Goal: Navigation & Orientation: Find specific page/section

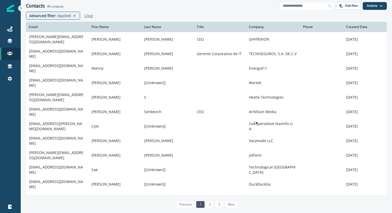
click at [87, 14] on p "Clear" at bounding box center [88, 15] width 9 height 5
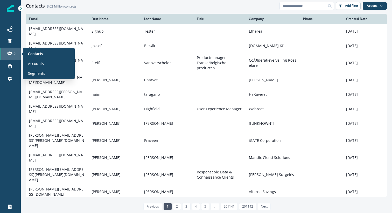
click at [12, 54] on div at bounding box center [10, 53] width 17 height 5
click at [34, 65] on p "Accounts" at bounding box center [36, 63] width 16 height 5
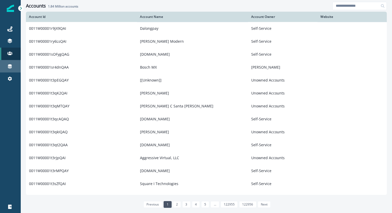
click at [14, 67] on div "Connections" at bounding box center [10, 66] width 17 height 6
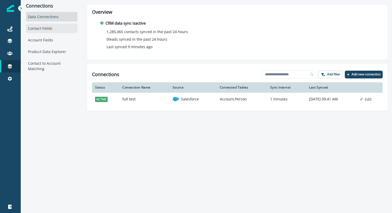
click at [40, 26] on div "Contact Fields" at bounding box center [52, 29] width 52 height 10
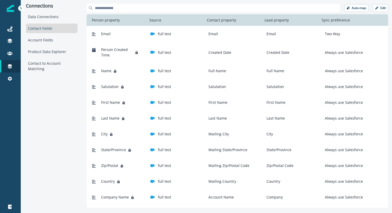
click at [22, 8] on icon at bounding box center [21, 8] width 4 height 4
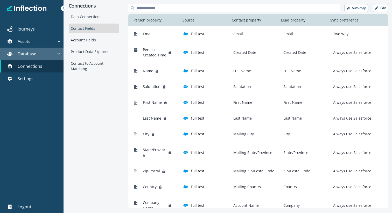
click at [51, 53] on div "Database" at bounding box center [29, 54] width 54 height 6
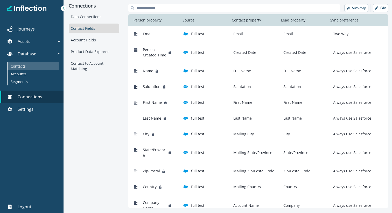
click at [44, 67] on div "Contacts" at bounding box center [34, 66] width 52 height 8
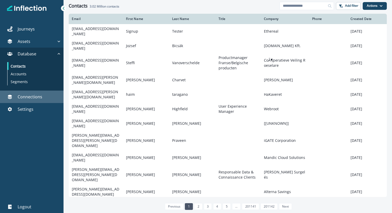
click at [44, 101] on link "Connections" at bounding box center [32, 97] width 64 height 12
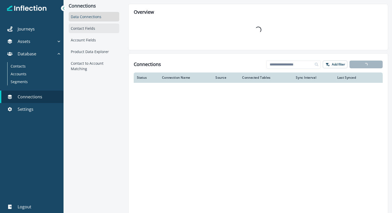
click at [83, 31] on div "Contact Fields" at bounding box center [94, 29] width 51 height 10
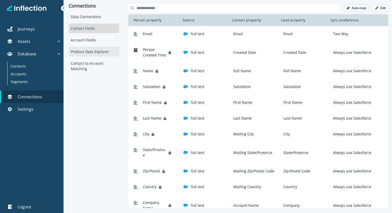
click at [88, 48] on div "Product Data Explorer" at bounding box center [94, 52] width 51 height 10
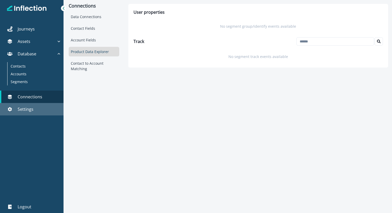
click at [42, 112] on div "Settings" at bounding box center [31, 109] width 59 height 6
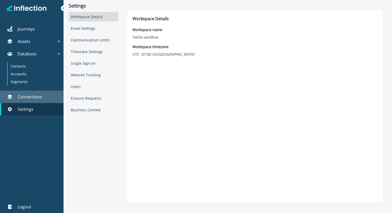
click at [48, 96] on div "Connections" at bounding box center [31, 97] width 59 height 6
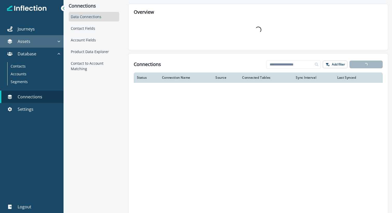
click at [58, 42] on icon "button" at bounding box center [58, 41] width 5 height 5
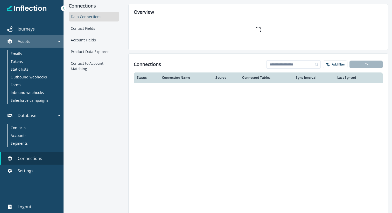
click at [58, 44] on icon "button" at bounding box center [58, 41] width 5 height 5
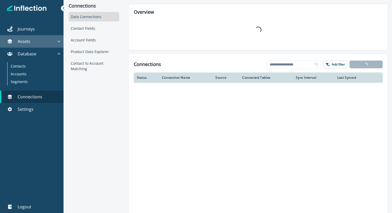
click at [58, 44] on icon "button" at bounding box center [58, 41] width 5 height 5
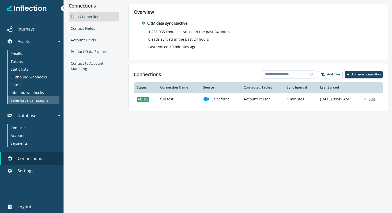
click at [41, 100] on p "Salesforce campaigns" at bounding box center [30, 100] width 38 height 5
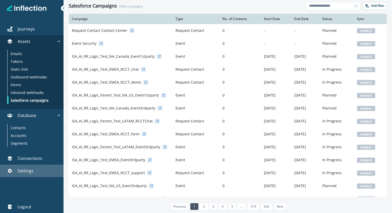
click at [37, 172] on div "Settings" at bounding box center [31, 171] width 59 height 6
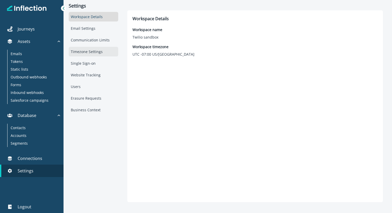
click at [87, 49] on div "Timezone Settings" at bounding box center [94, 52] width 50 height 10
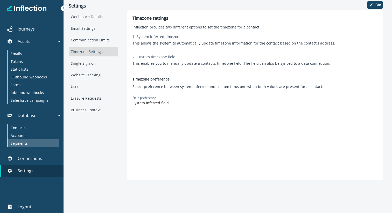
click at [29, 142] on div "Segments" at bounding box center [34, 144] width 52 height 8
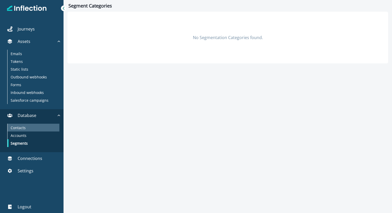
click at [30, 131] on div "Contacts" at bounding box center [34, 128] width 52 height 8
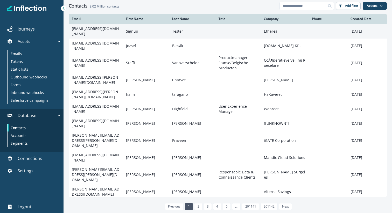
click at [90, 29] on td "[EMAIL_ADDRESS][DOMAIN_NAME]" at bounding box center [96, 31] width 54 height 15
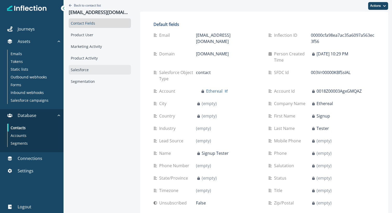
click at [85, 71] on div "Salesforce" at bounding box center [100, 70] width 62 height 10
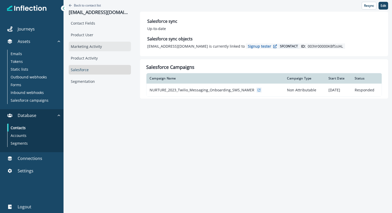
click at [88, 45] on div "Marketing Activity" at bounding box center [100, 47] width 62 height 10
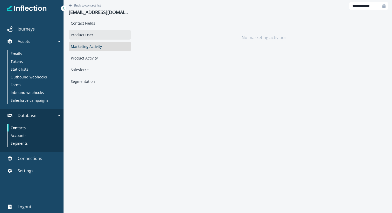
click at [88, 33] on div "Product User" at bounding box center [100, 35] width 62 height 10
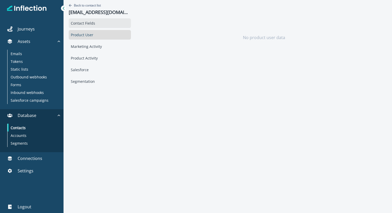
click at [89, 26] on div "Contact Fields" at bounding box center [100, 23] width 62 height 10
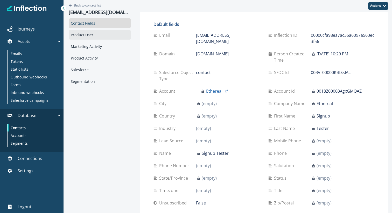
click at [105, 37] on div "Product User" at bounding box center [100, 35] width 62 height 10
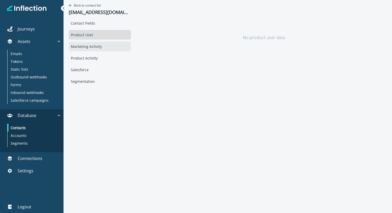
click at [106, 46] on div "Marketing Activity" at bounding box center [100, 47] width 62 height 10
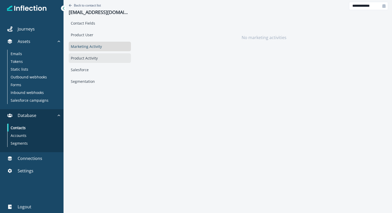
click at [102, 61] on div "Product Activity" at bounding box center [100, 58] width 62 height 10
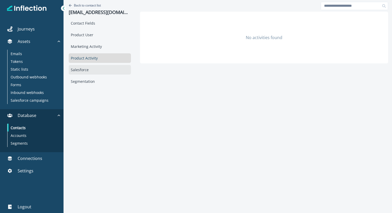
click at [98, 73] on div "Salesforce" at bounding box center [100, 70] width 62 height 10
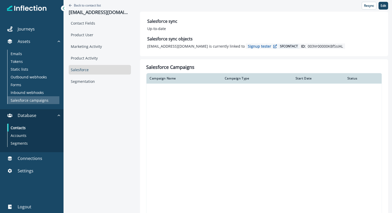
click at [39, 100] on p "Salesforce campaigns" at bounding box center [30, 100] width 38 height 5
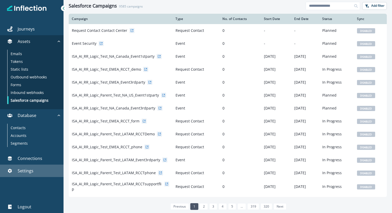
click at [32, 173] on p "Settings" at bounding box center [26, 171] width 16 height 6
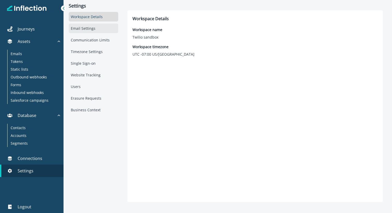
click at [76, 25] on div "Email Settings" at bounding box center [94, 29] width 50 height 10
